Goal: Complete application form

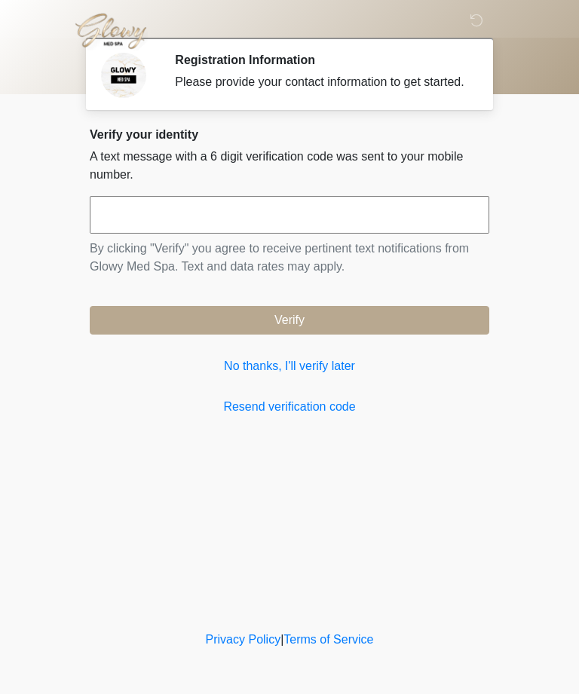
click at [283, 226] on input "text" at bounding box center [289, 215] width 399 height 38
type input "******"
click at [298, 332] on button "Verify" at bounding box center [289, 320] width 399 height 29
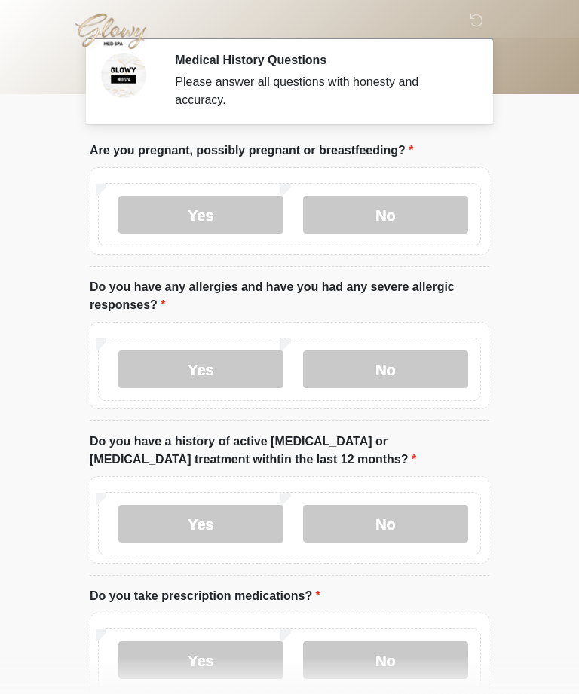
click at [393, 214] on label "No" at bounding box center [385, 215] width 165 height 38
click at [397, 371] on label "No" at bounding box center [385, 369] width 165 height 38
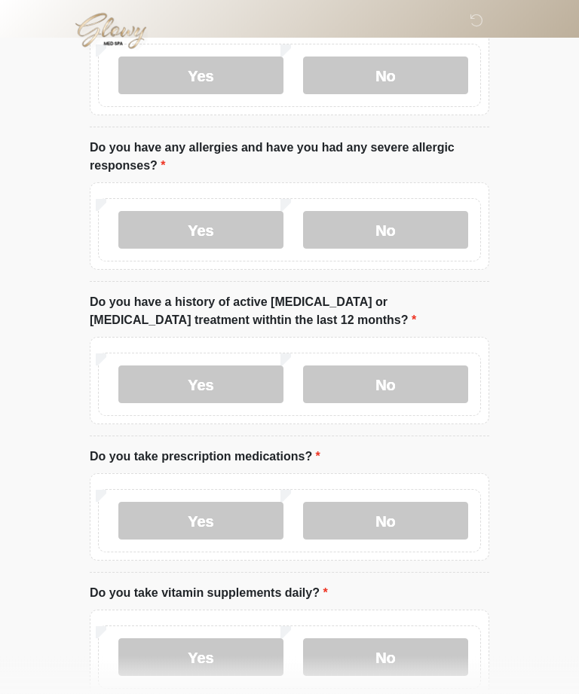
scroll to position [139, 0]
click at [405, 387] on label "No" at bounding box center [385, 385] width 165 height 38
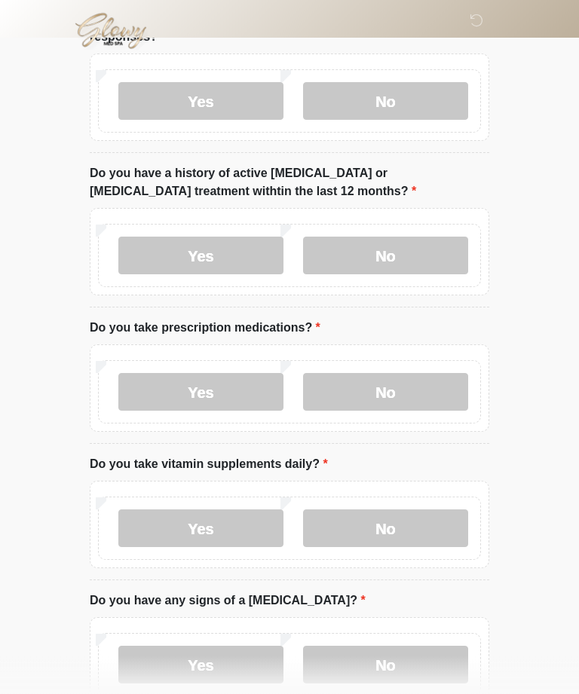
scroll to position [268, 0]
click at [399, 391] on label "No" at bounding box center [385, 393] width 165 height 38
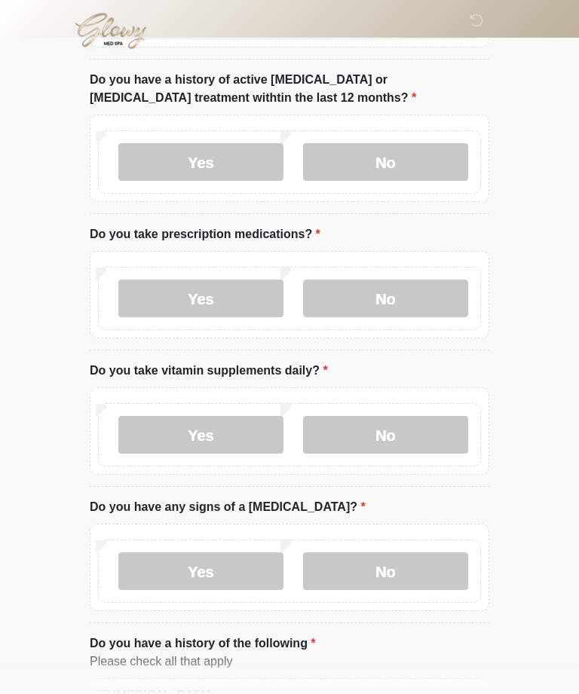
scroll to position [362, 0]
click at [246, 437] on label "Yes" at bounding box center [200, 435] width 165 height 38
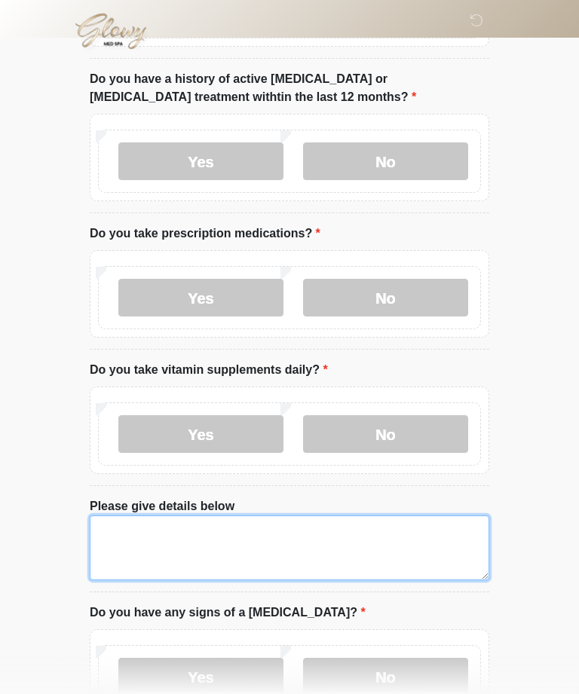
click at [240, 542] on textarea "Please give details below" at bounding box center [289, 548] width 399 height 65
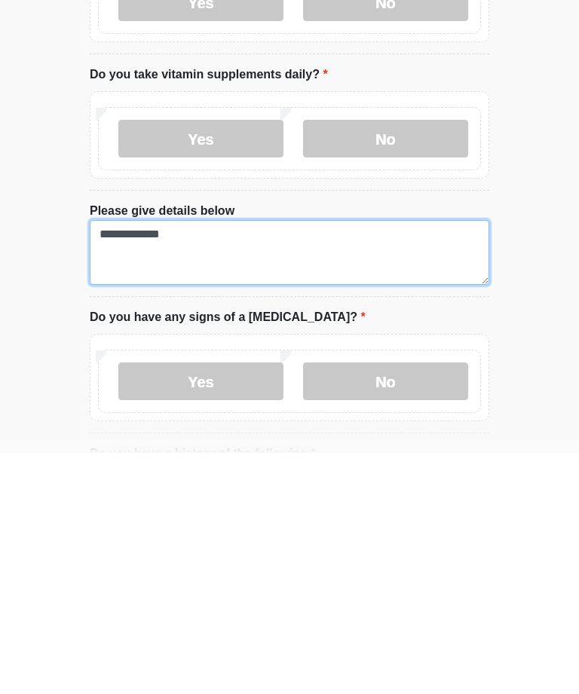
type textarea "**********"
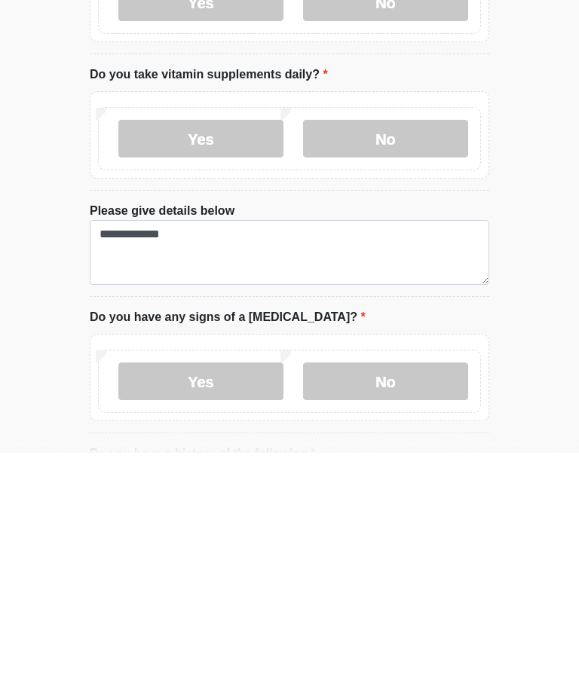
click at [372, 604] on label "No" at bounding box center [385, 623] width 165 height 38
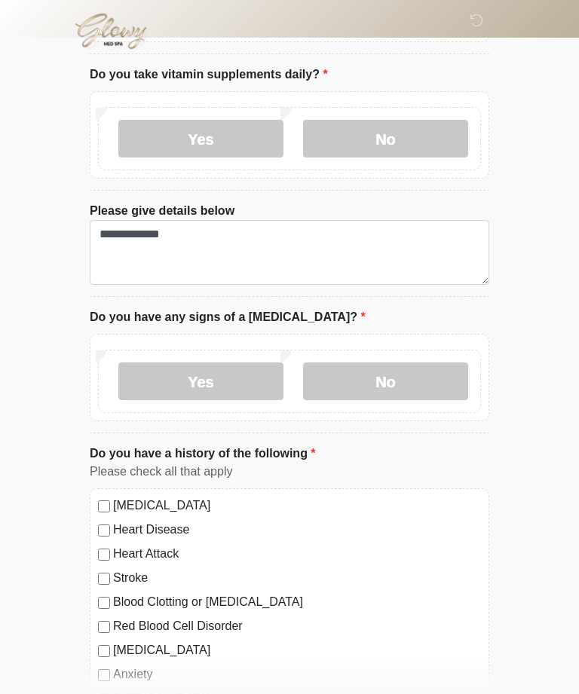
click at [390, 391] on label "No" at bounding box center [385, 382] width 165 height 38
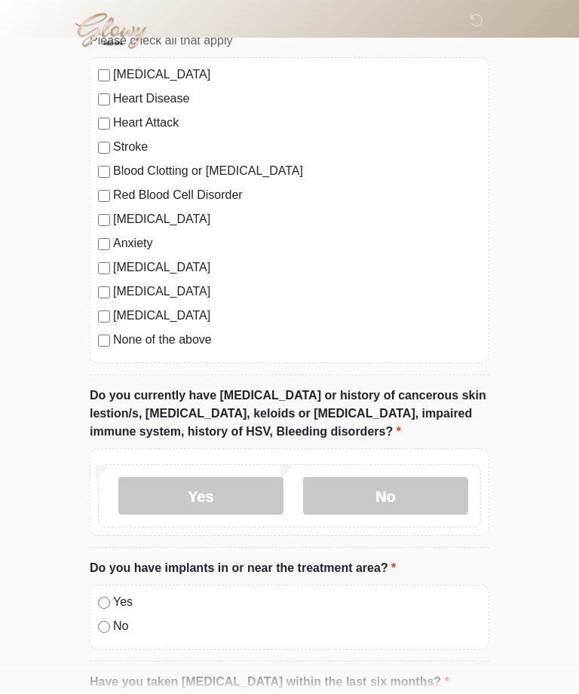
scroll to position [1090, 0]
click at [388, 497] on label "No" at bounding box center [385, 495] width 165 height 38
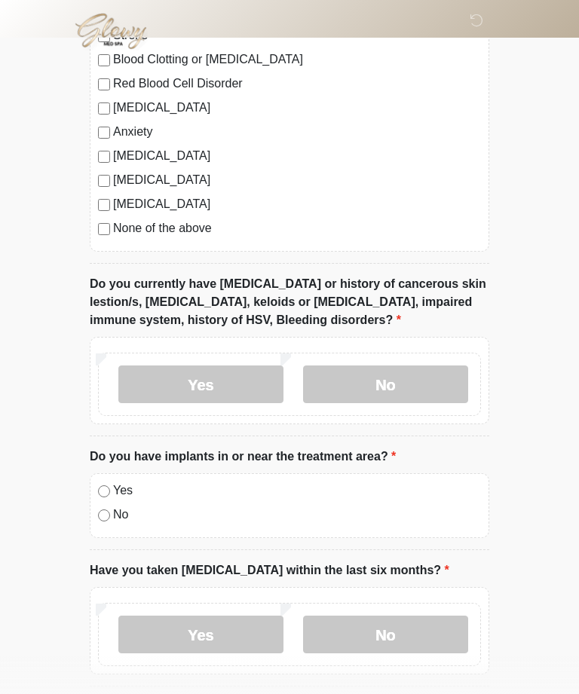
scroll to position [1209, 0]
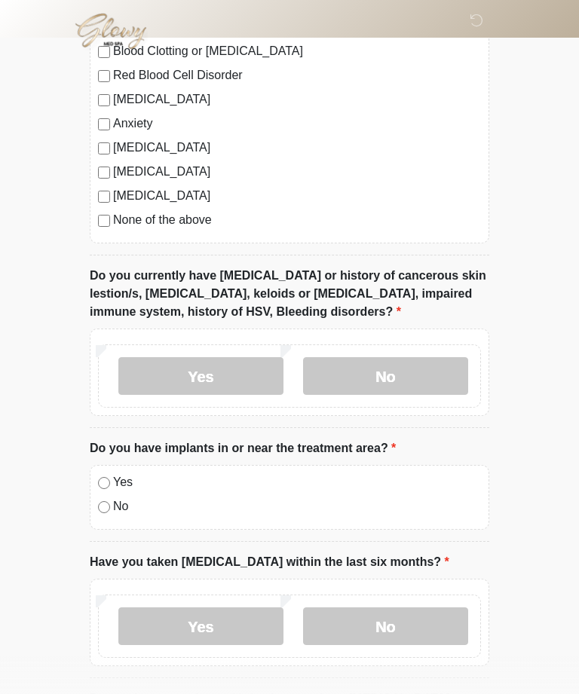
click at [105, 516] on div "Yes No" at bounding box center [289, 497] width 399 height 65
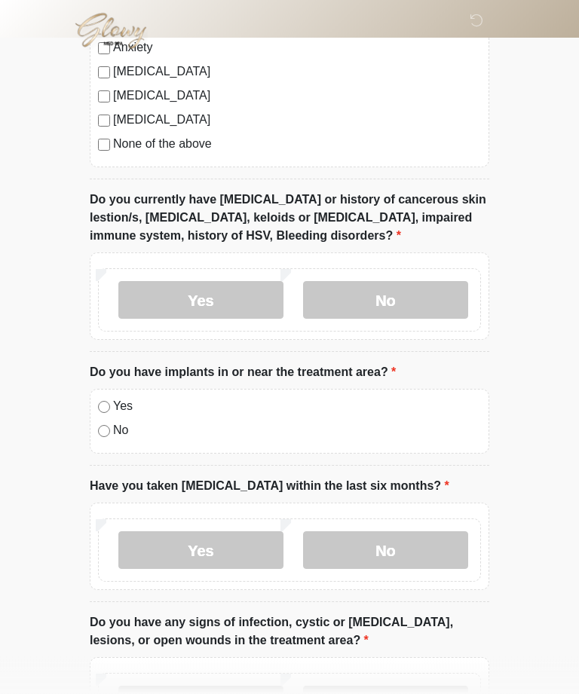
scroll to position [1284, 0]
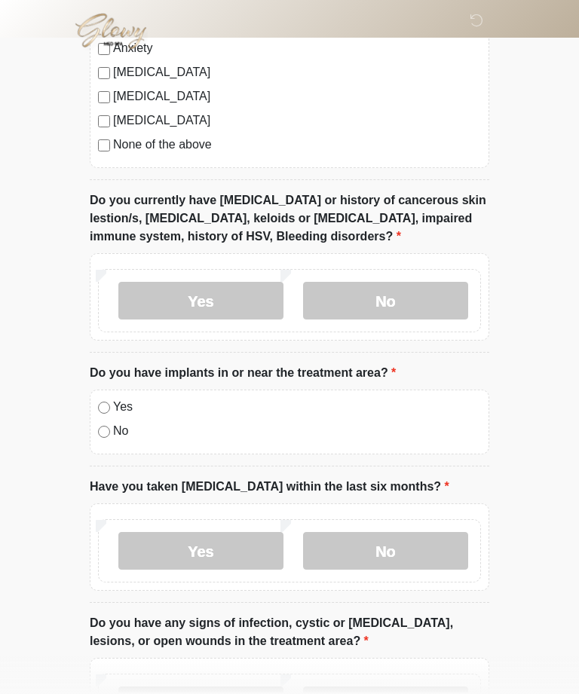
click at [398, 552] on label "No" at bounding box center [385, 551] width 165 height 38
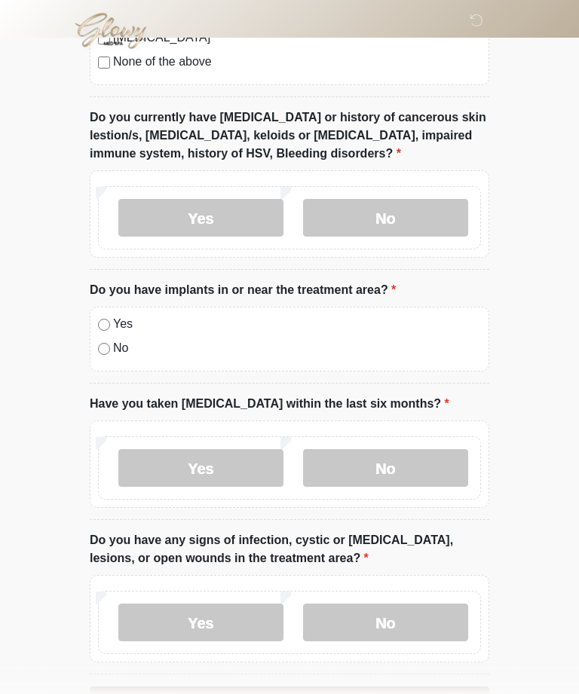
scroll to position [1417, 0]
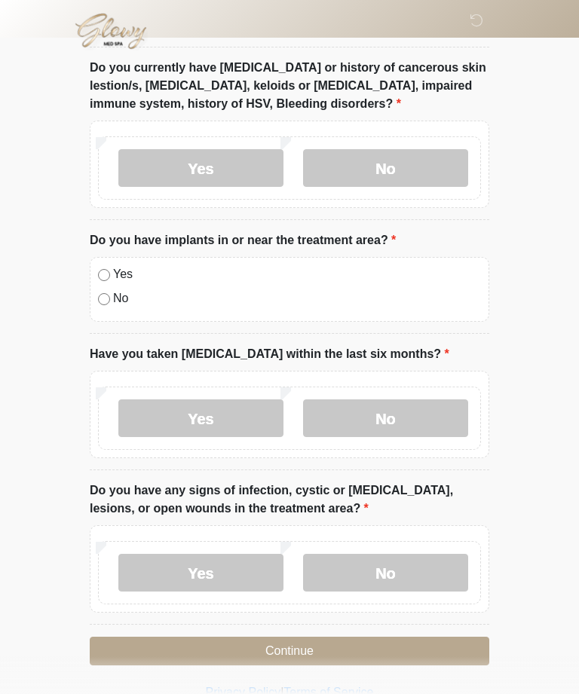
click at [387, 571] on label "No" at bounding box center [385, 573] width 165 height 38
click at [295, 653] on button "Continue" at bounding box center [289, 651] width 399 height 29
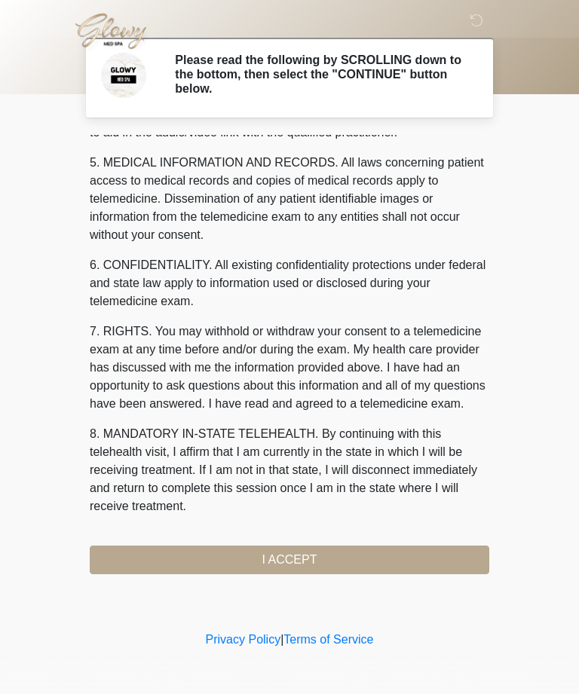
scroll to position [482, 0]
click at [284, 571] on button "I ACCEPT" at bounding box center [289, 560] width 399 height 29
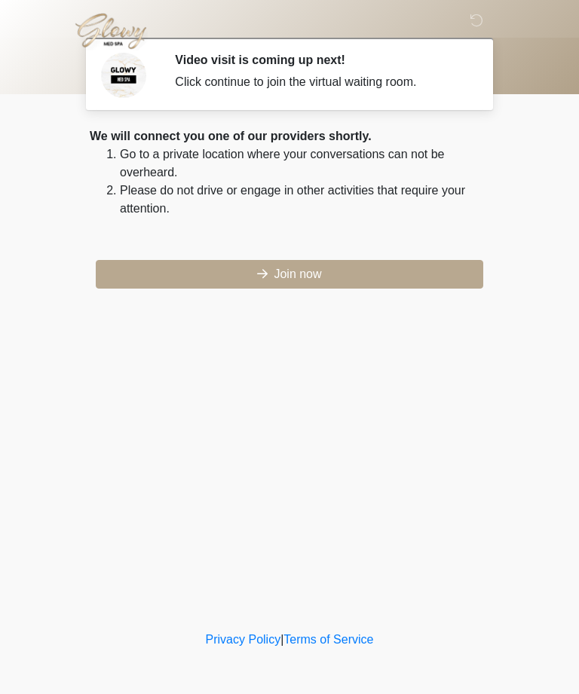
click at [305, 282] on button "Join now" at bounding box center [289, 274] width 387 height 29
